Goal: Information Seeking & Learning: Learn about a topic

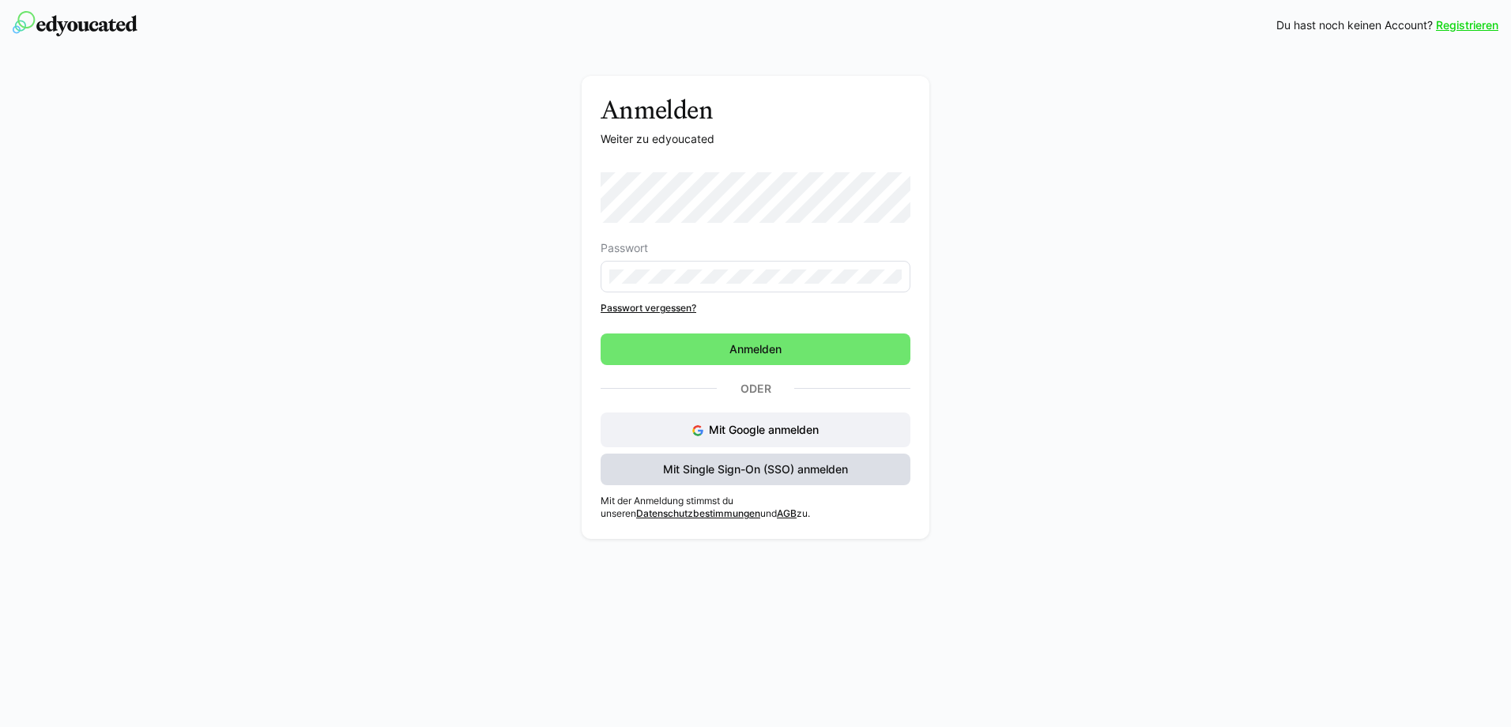
click at [750, 468] on span "Mit Single Sign-On (SSO) anmelden" at bounding box center [756, 470] width 190 height 16
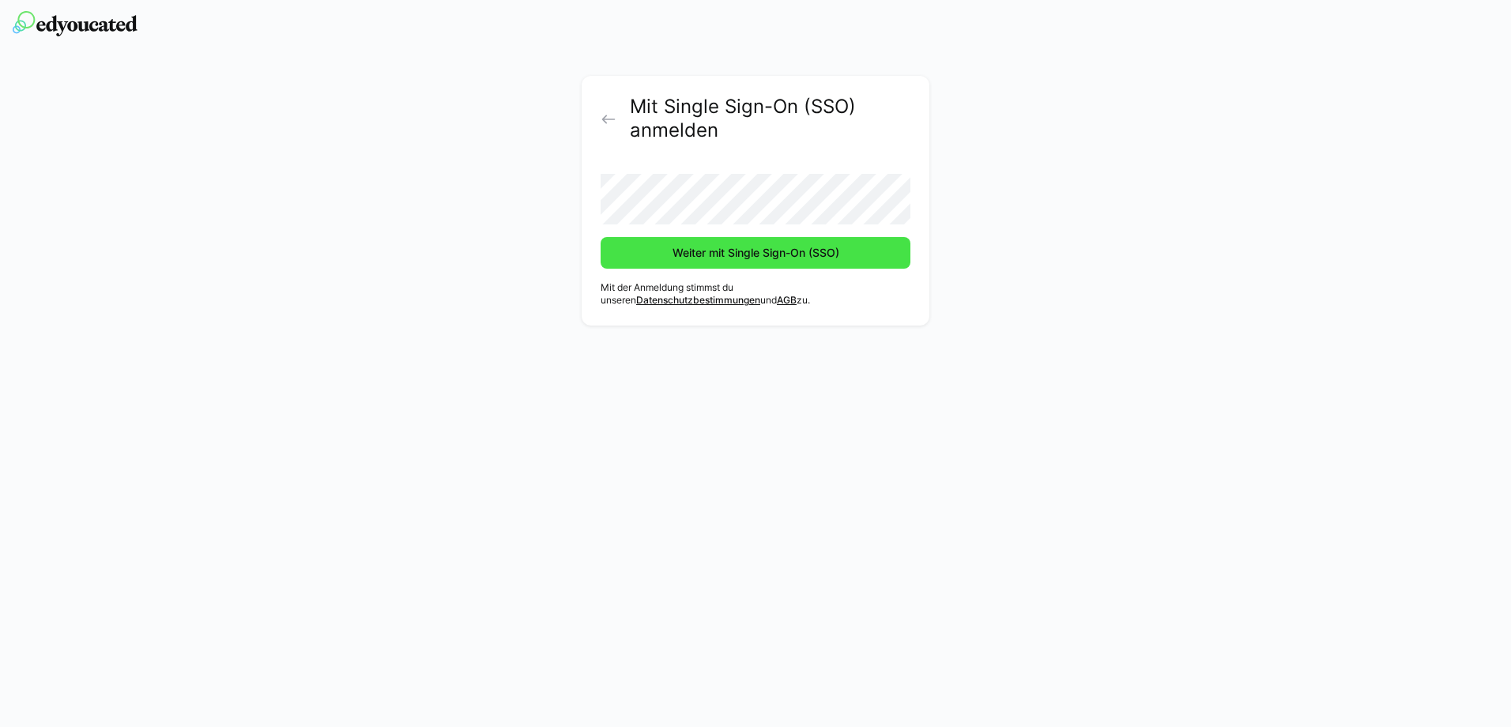
click at [624, 248] on span "Weiter mit Single Sign-On (SSO)" at bounding box center [756, 253] width 310 height 32
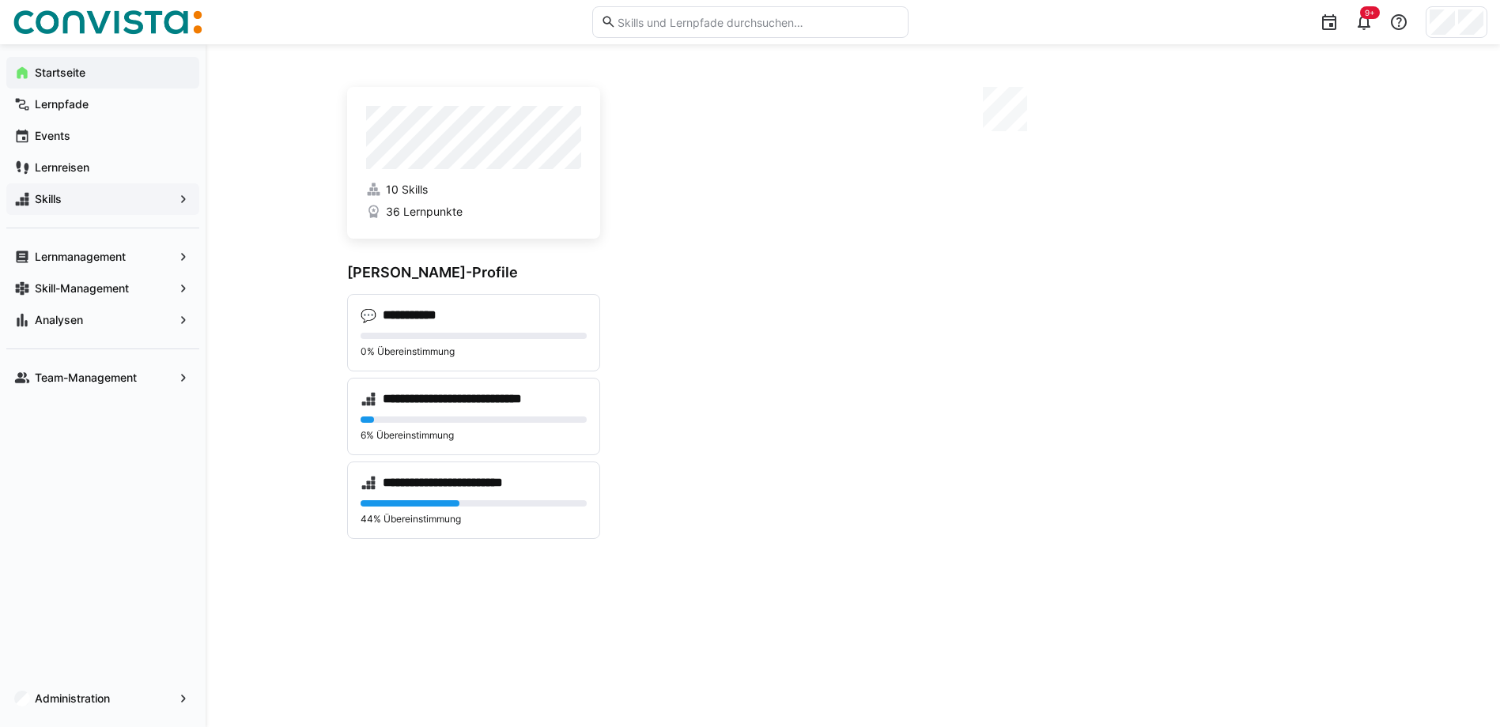
click at [79, 197] on span "Skills" at bounding box center [102, 199] width 141 height 16
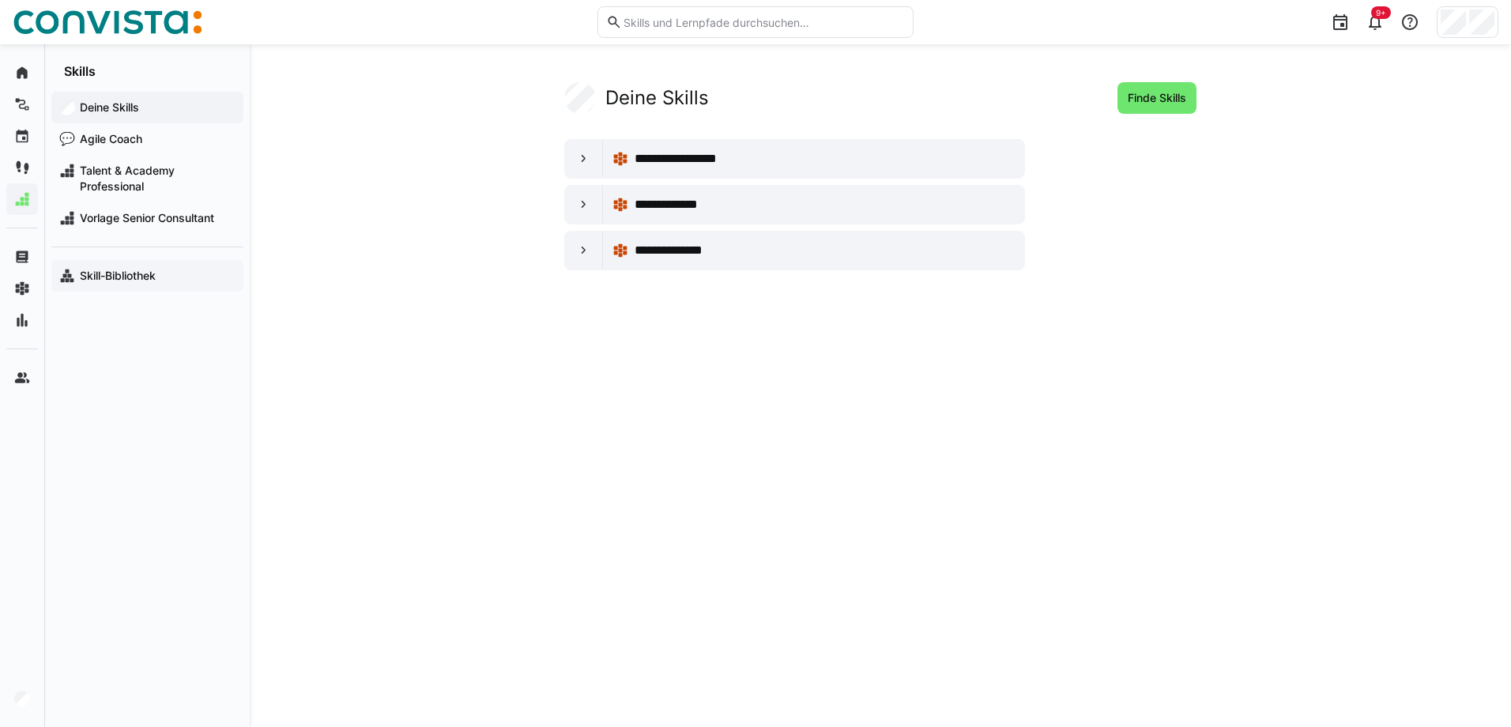
click at [155, 268] on span "Skill-Bibliothek" at bounding box center [156, 276] width 158 height 16
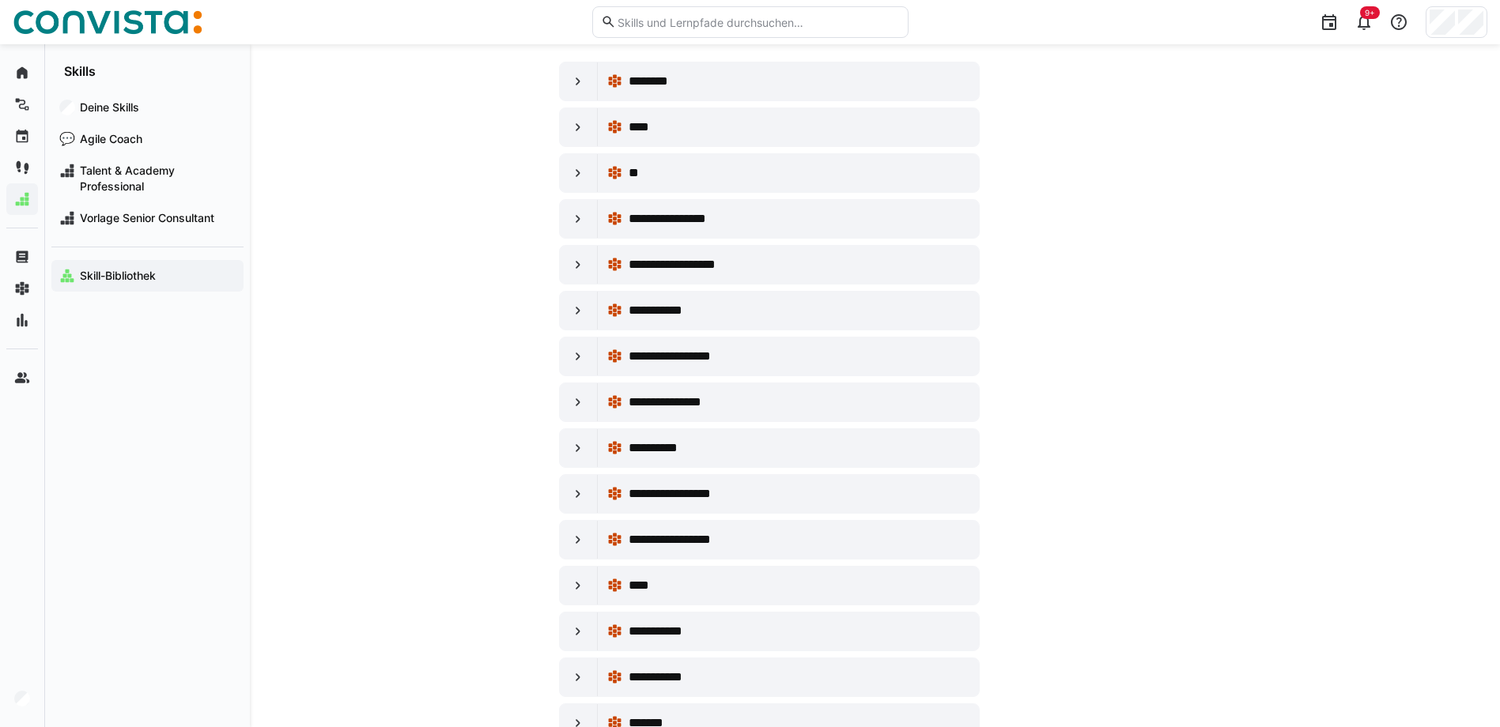
scroll to position [158, 0]
